Goal: Navigation & Orientation: Find specific page/section

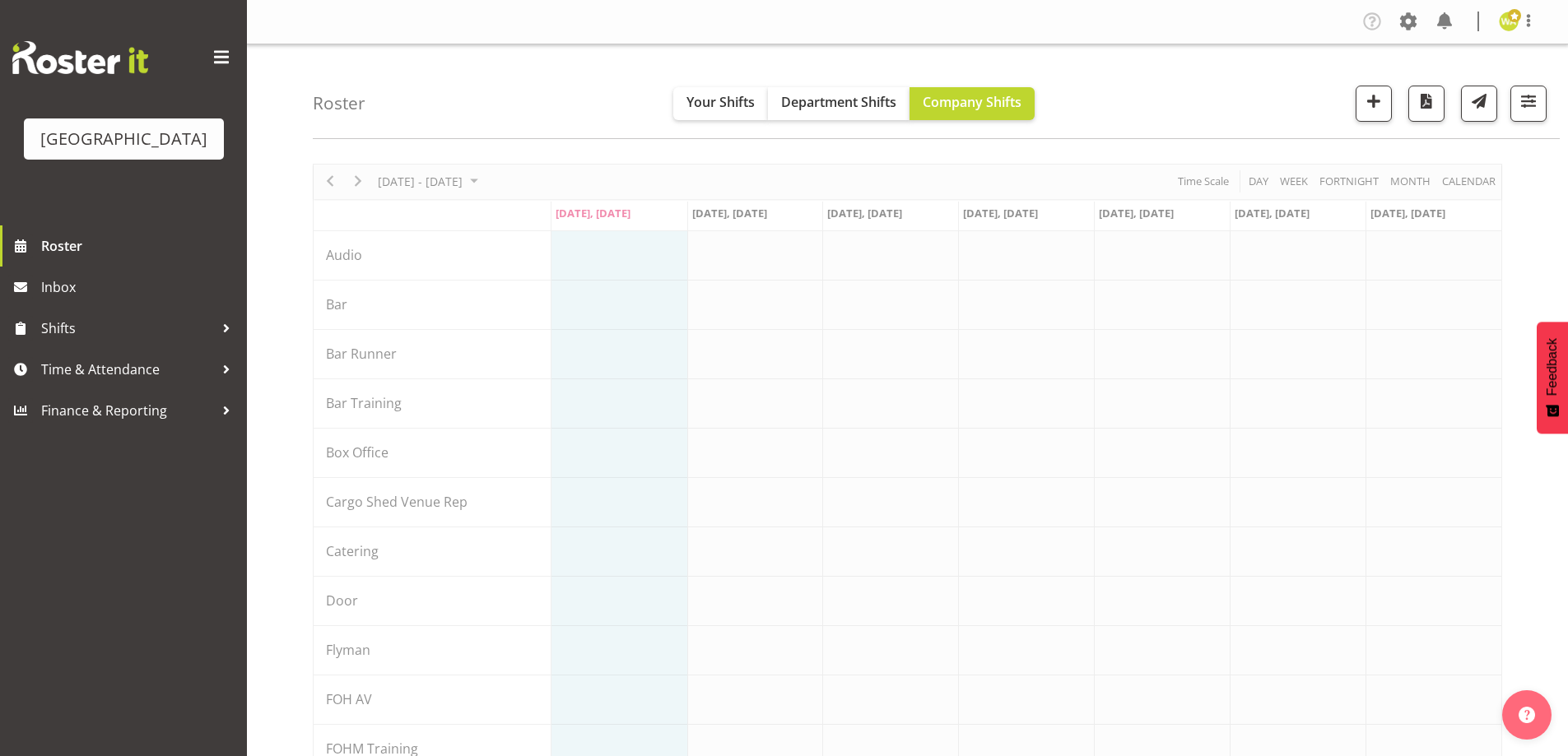
click at [458, 85] on div "Roster Your Shifts Department Shifts Company Shifts All Locations [GEOGRAPHIC_D…" at bounding box center [937, 91] width 1248 height 94
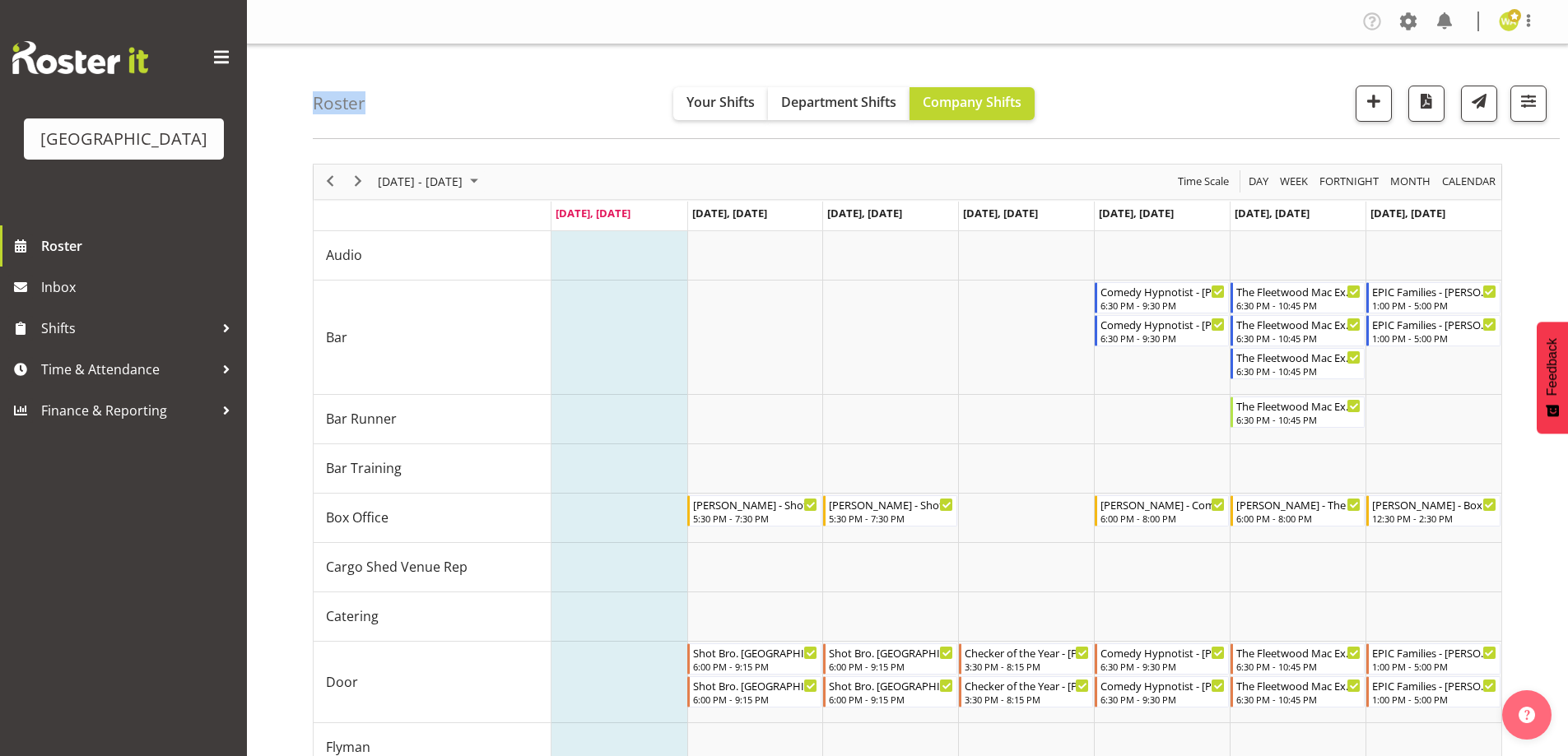
drag, startPoint x: 310, startPoint y: 96, endPoint x: 373, endPoint y: 94, distance: 63.0
click at [377, 103] on div "Roster Your Shifts Department Shifts Company Shifts All Locations [GEOGRAPHIC_D…" at bounding box center [937, 91] width 1248 height 94
click at [86, 341] on span "Shifts" at bounding box center [127, 329] width 173 height 24
